Goal: Task Accomplishment & Management: Use online tool/utility

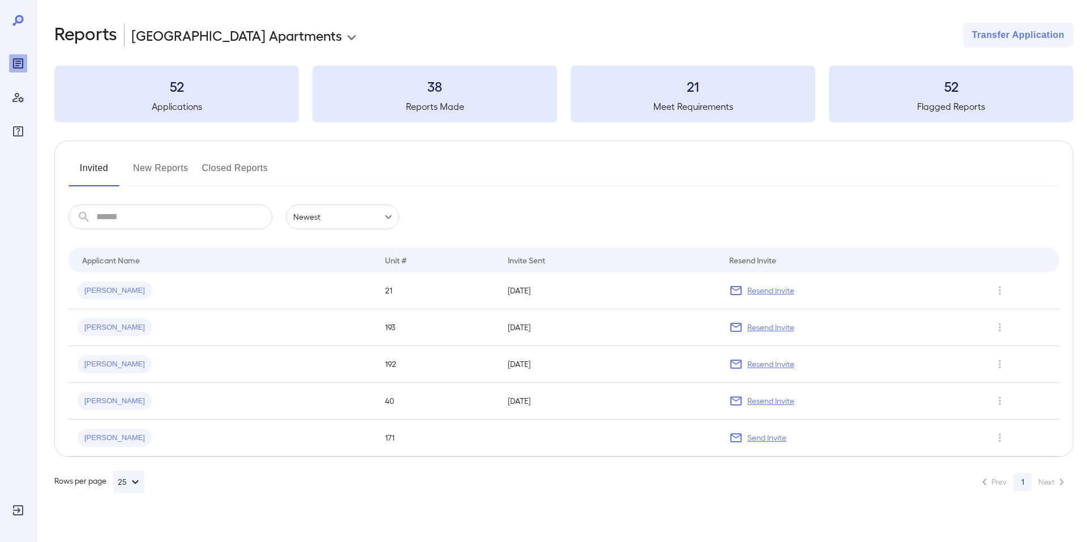
click at [174, 163] on button "New Reports" at bounding box center [160, 172] width 55 height 27
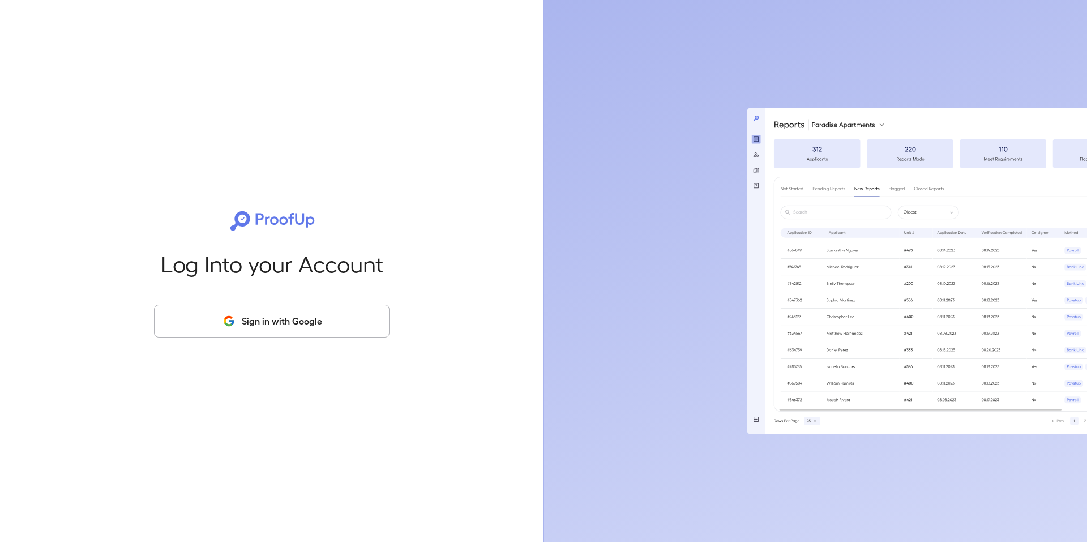
click at [222, 324] on button "Sign in with Google" at bounding box center [272, 321] width 236 height 33
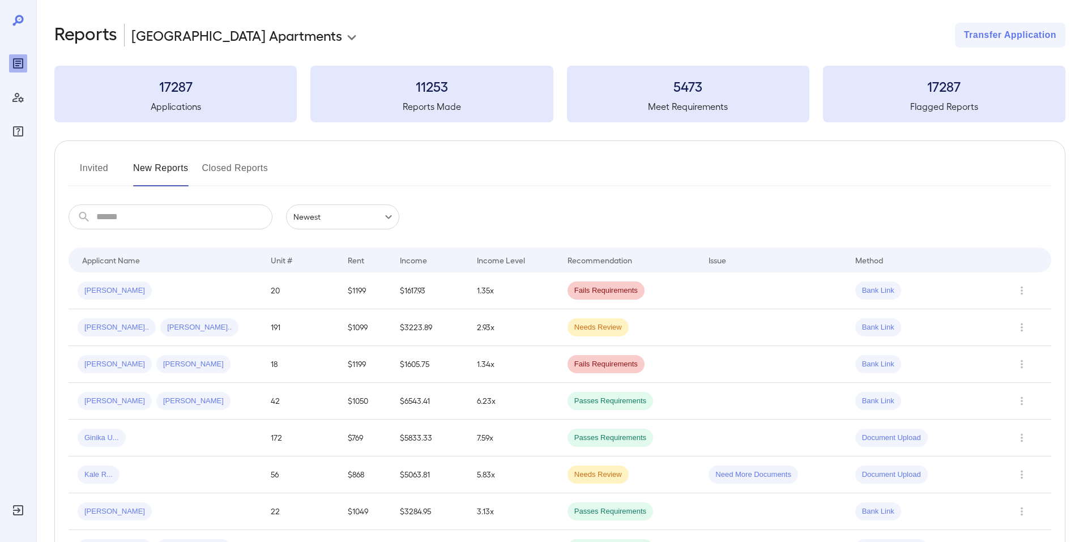
click at [245, 303] on td "[PERSON_NAME]" at bounding box center [165, 290] width 193 height 37
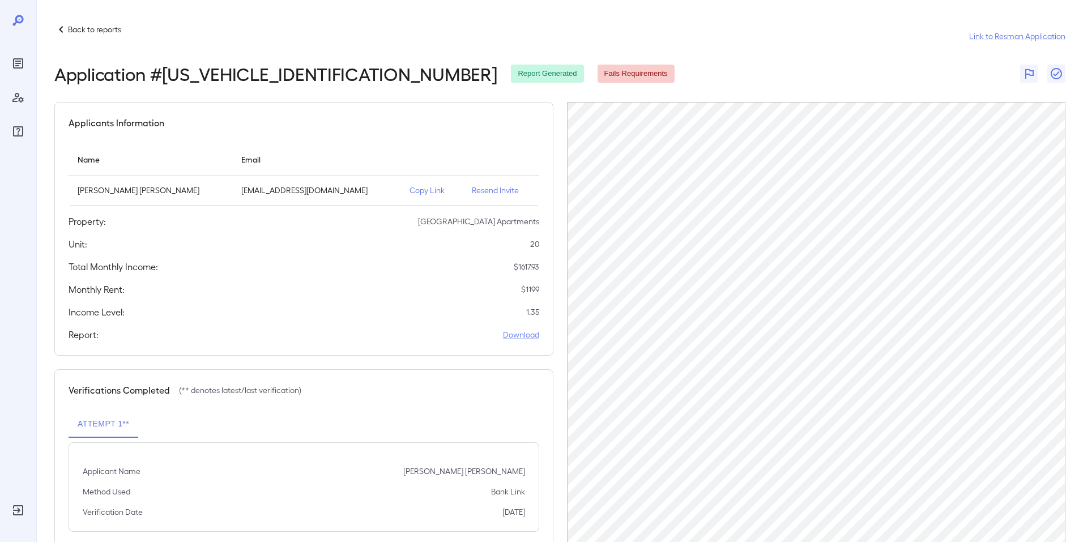
click at [409, 193] on p "Copy Link" at bounding box center [431, 190] width 44 height 11
